Goal: Find specific page/section: Find specific page/section

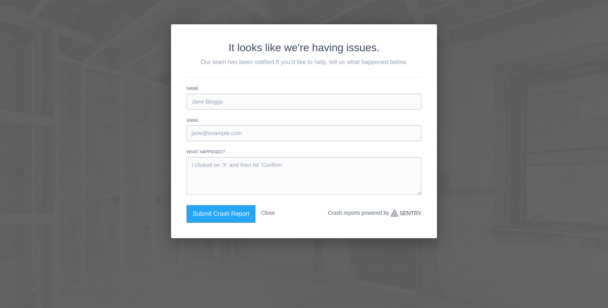
drag, startPoint x: 269, startPoint y: 214, endPoint x: 265, endPoint y: 214, distance: 3.8
click at [269, 214] on button "Close" at bounding box center [268, 213] width 14 height 16
click at [275, 213] on button "Close" at bounding box center [268, 213] width 14 height 16
